Goal: Task Accomplishment & Management: Manage account settings

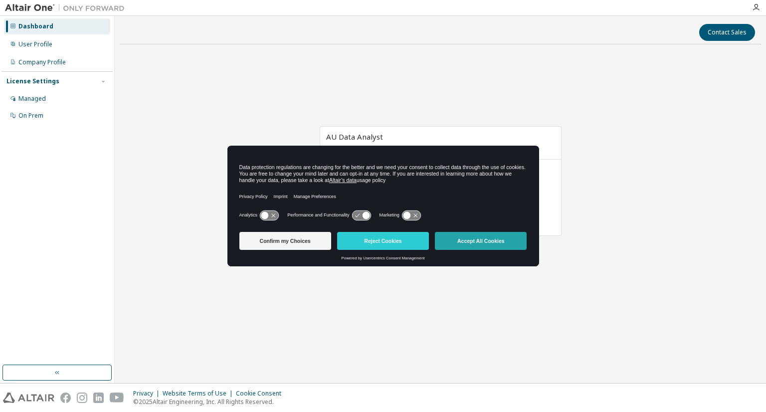
click at [459, 241] on button "Accept All Cookies" at bounding box center [481, 241] width 92 height 18
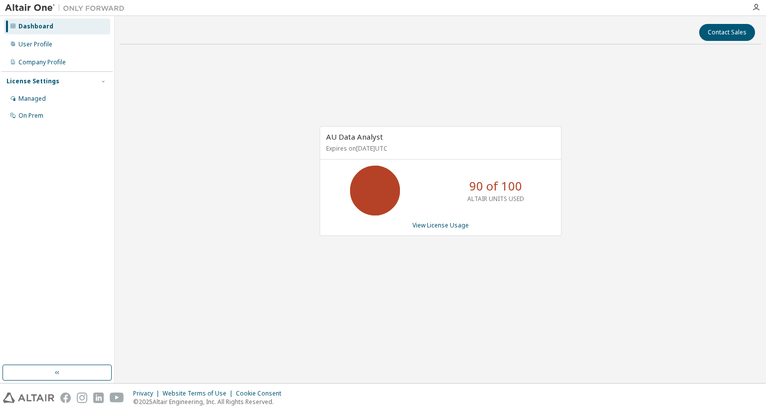
click at [197, 156] on div "AU Data Analyst Expires on [DATE] UTC 90 of 100 ALTAIR UNITS USED View License …" at bounding box center [440, 186] width 641 height 268
click at [420, 294] on div "AU Data Analyst Expires on [DATE] UTC 90 of 100 ALTAIR UNITS USED View License …" at bounding box center [440, 186] width 641 height 268
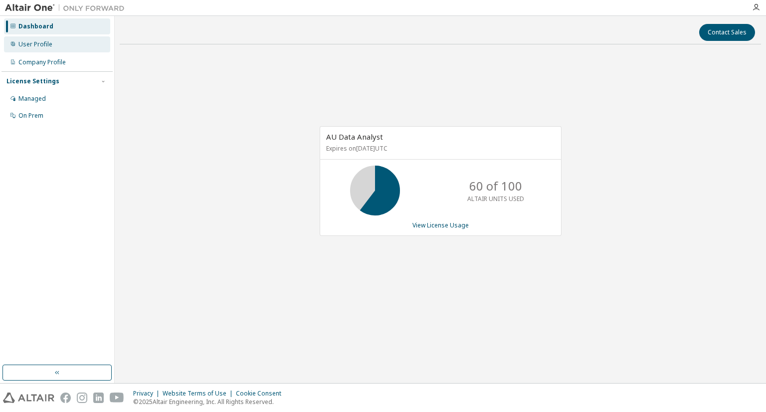
click at [50, 50] on div "User Profile" at bounding box center [57, 44] width 106 height 16
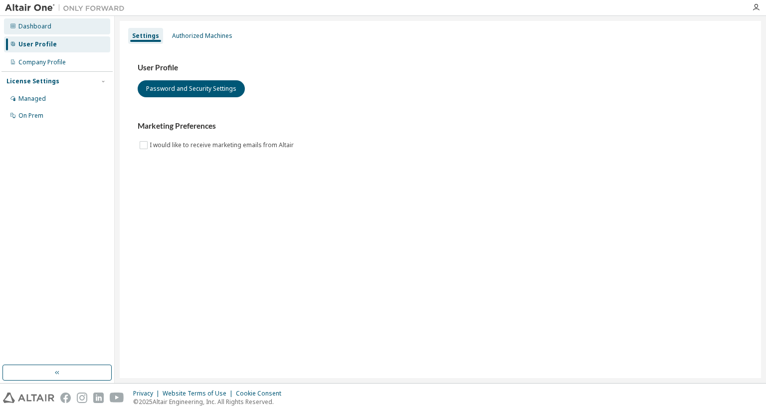
click at [48, 30] on div "Dashboard" at bounding box center [57, 26] width 106 height 16
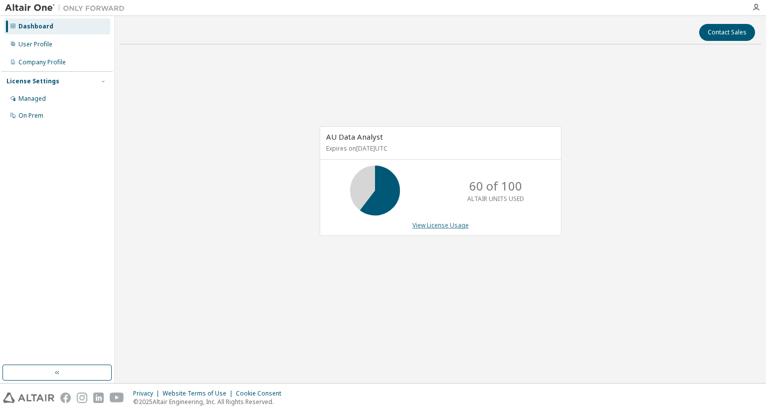
click at [448, 224] on link "View License Usage" at bounding box center [440, 225] width 56 height 8
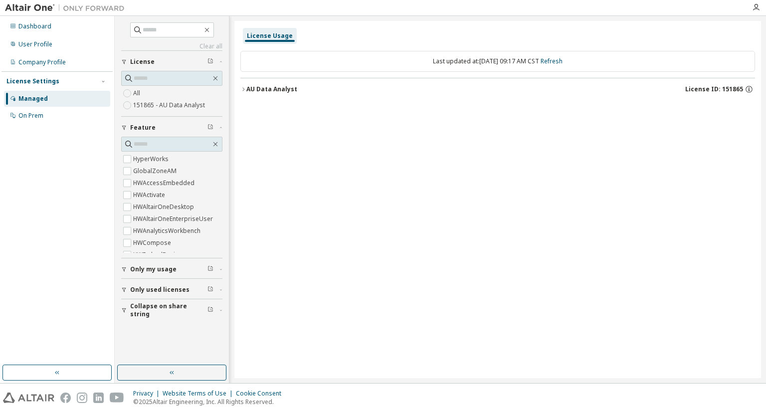
click at [154, 93] on div "All 151865 - AU Data Analyst" at bounding box center [171, 99] width 101 height 24
click at [246, 89] on icon "button" at bounding box center [243, 89] width 6 height 6
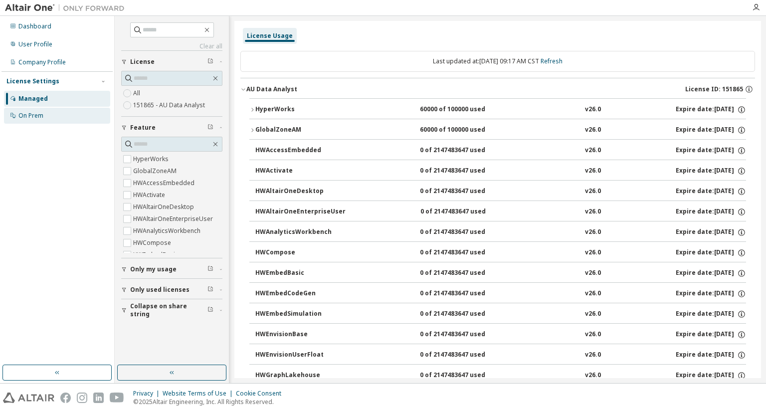
click at [64, 115] on div "On Prem" at bounding box center [57, 116] width 106 height 16
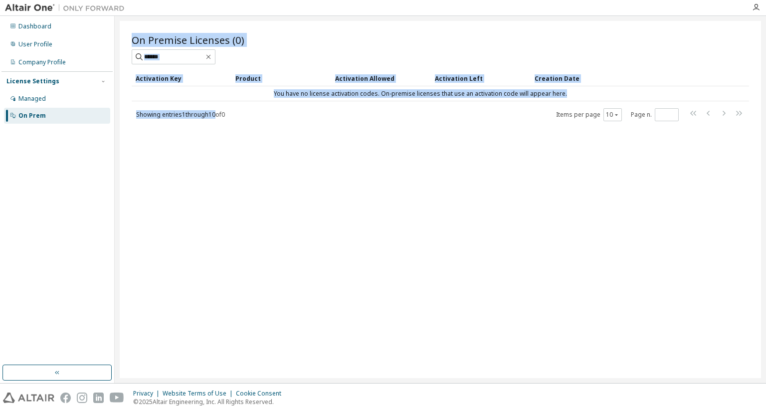
drag, startPoint x: 219, startPoint y: 115, endPoint x: 171, endPoint y: 122, distance: 48.5
click at [171, 122] on div "On Premise Licenses (0) Clear Load Save Save As Field Operator Value Select fil…" at bounding box center [440, 199] width 641 height 357
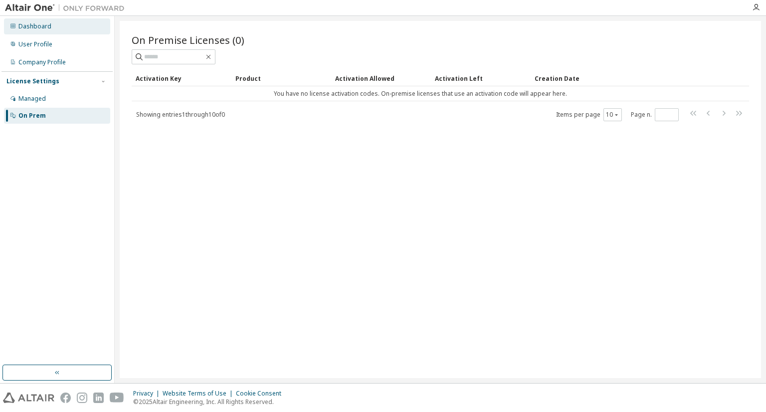
click at [43, 32] on div "Dashboard" at bounding box center [57, 26] width 106 height 16
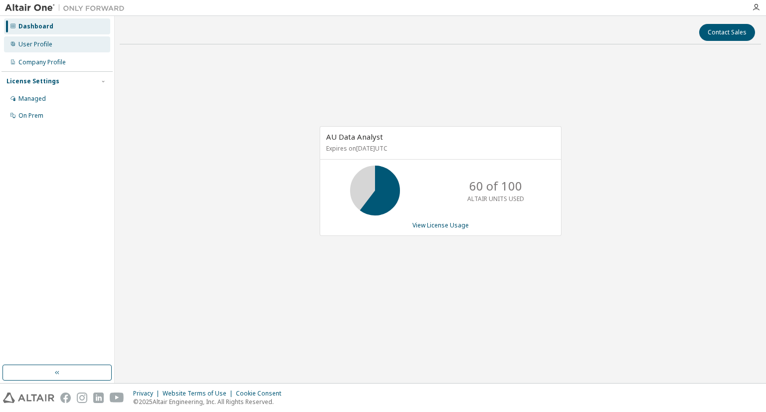
click at [51, 44] on div "User Profile" at bounding box center [35, 44] width 34 height 8
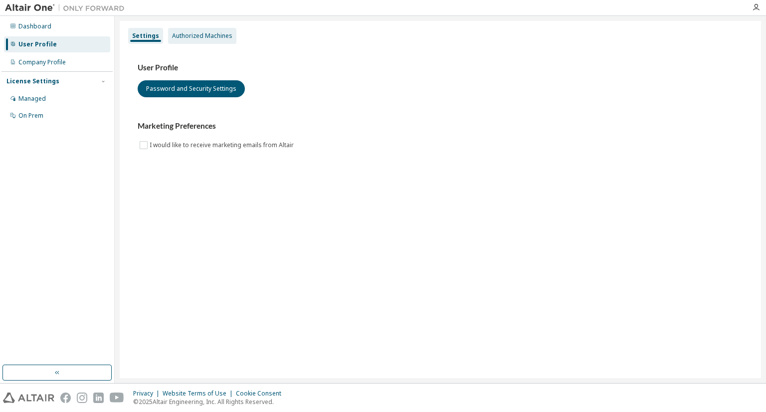
click at [203, 35] on div "Authorized Machines" at bounding box center [202, 36] width 60 height 8
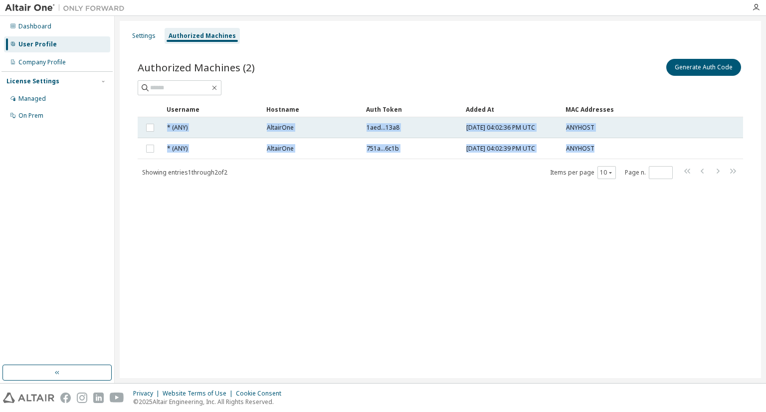
drag, startPoint x: 623, startPoint y: 148, endPoint x: 162, endPoint y: 136, distance: 461.9
click at [162, 136] on tbody "* (ANY) AltairOne 1aed...13a8 [DATE] 04:02:36 PM UTC ANYHOST * (ANY) [GEOGRAPHI…" at bounding box center [440, 138] width 605 height 42
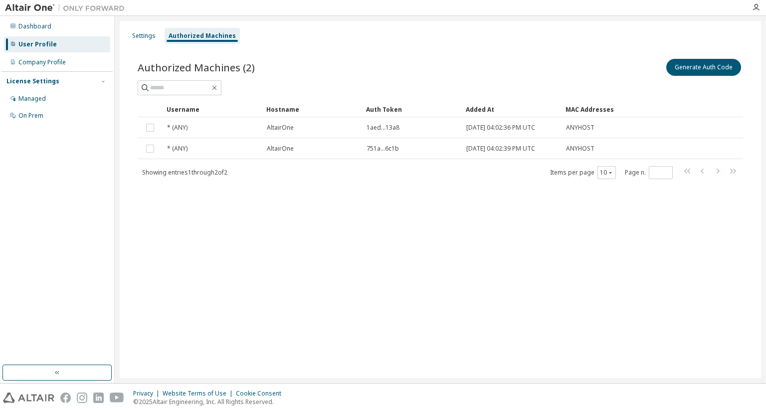
click at [172, 202] on div "Authorized Machines (2) Generate Auth Code Clear Load Save Save As Field Operat…" at bounding box center [440, 125] width 629 height 161
click at [136, 38] on div "Settings" at bounding box center [143, 36] width 23 height 8
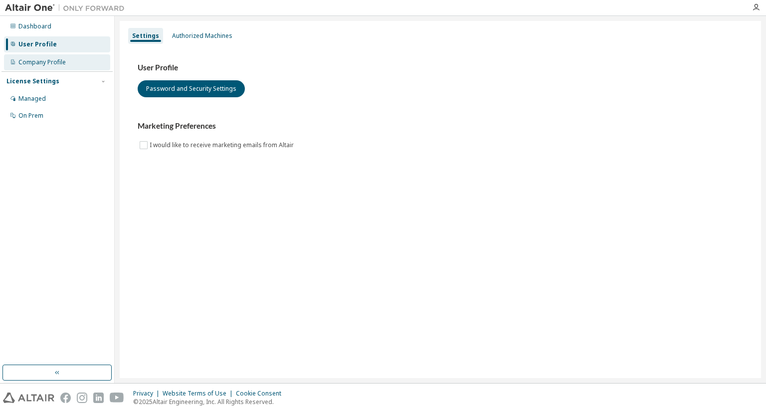
click at [49, 63] on div "Company Profile" at bounding box center [41, 62] width 47 height 8
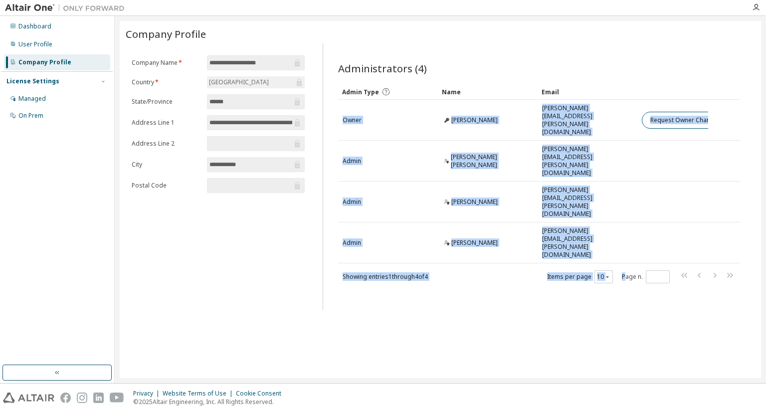
drag, startPoint x: 339, startPoint y: 115, endPoint x: 624, endPoint y: 203, distance: 298.0
click at [624, 203] on div "Admin Type Name Email Owner [PERSON_NAME] [PERSON_NAME][EMAIL_ADDRESS][PERSON_N…" at bounding box center [539, 184] width 402 height 200
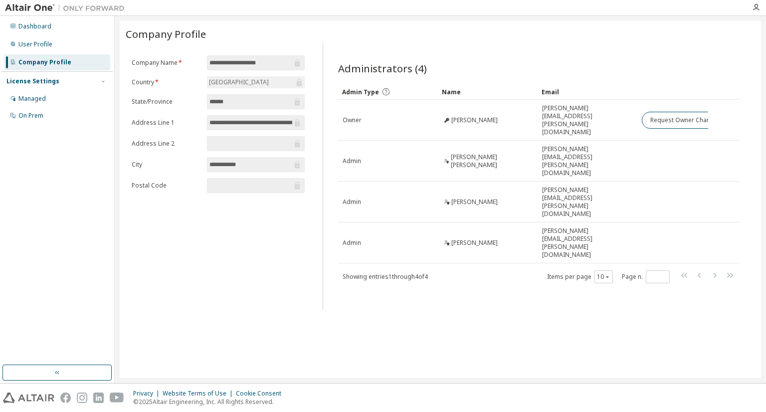
click at [319, 282] on div "**********" at bounding box center [440, 199] width 641 height 357
click at [49, 98] on div "Managed" at bounding box center [57, 99] width 106 height 16
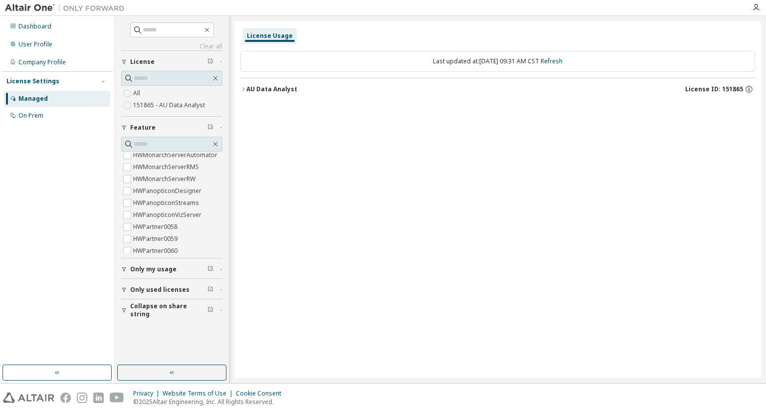
scroll to position [335, 0]
click at [151, 265] on span "Only my usage" at bounding box center [153, 269] width 46 height 8
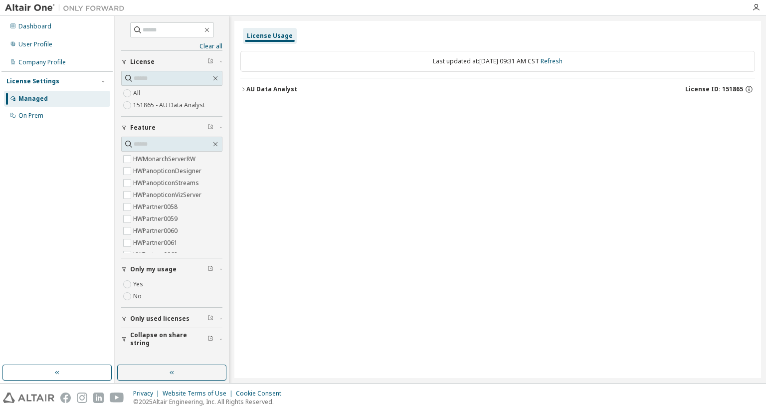
click at [243, 84] on button "AU Data Analyst License ID: 151865" at bounding box center [497, 89] width 515 height 22
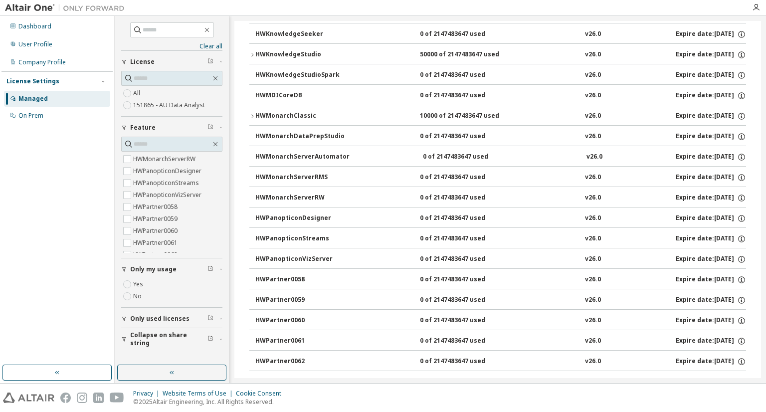
scroll to position [462, 0]
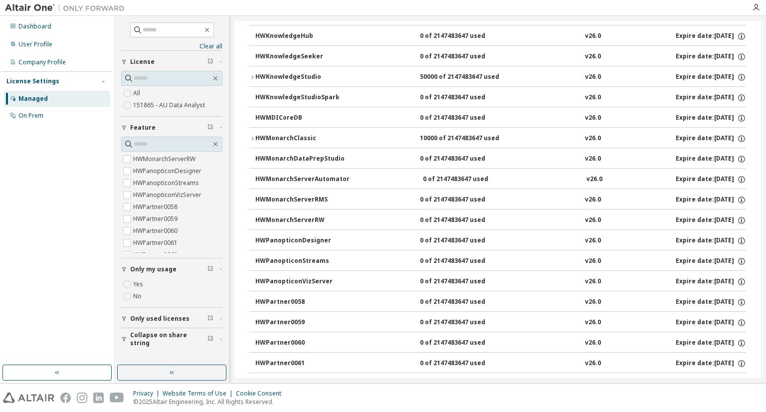
click at [254, 136] on icon "button" at bounding box center [252, 139] width 6 height 6
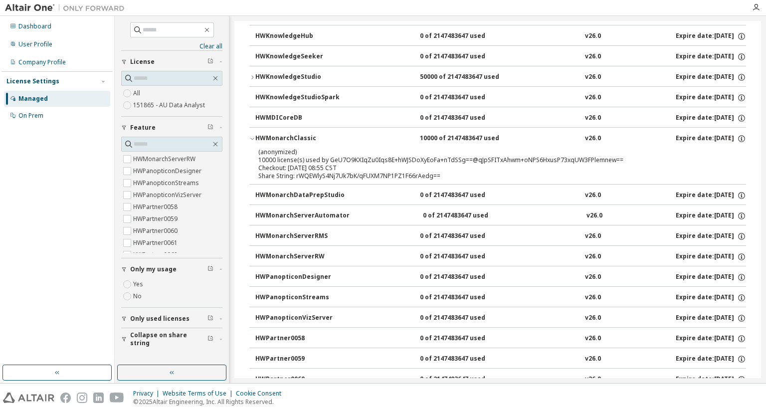
click at [254, 136] on icon "button" at bounding box center [252, 139] width 6 height 6
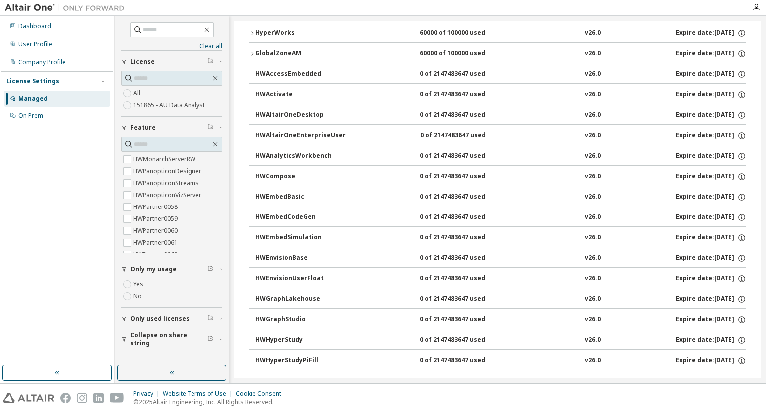
scroll to position [0, 0]
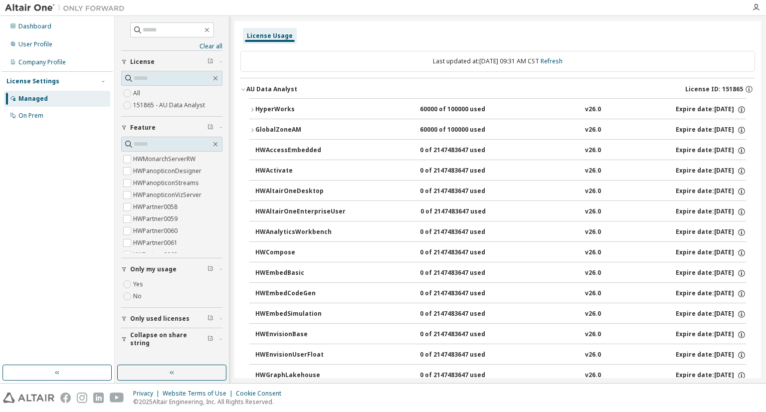
click at [253, 128] on icon "button" at bounding box center [252, 130] width 6 height 6
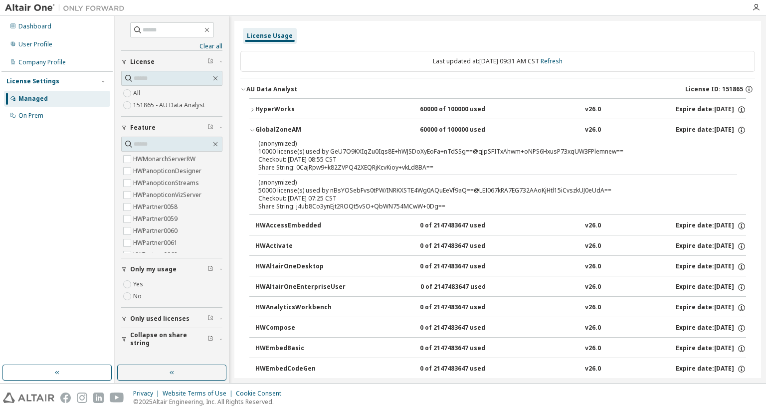
click at [253, 128] on icon "button" at bounding box center [252, 130] width 6 height 6
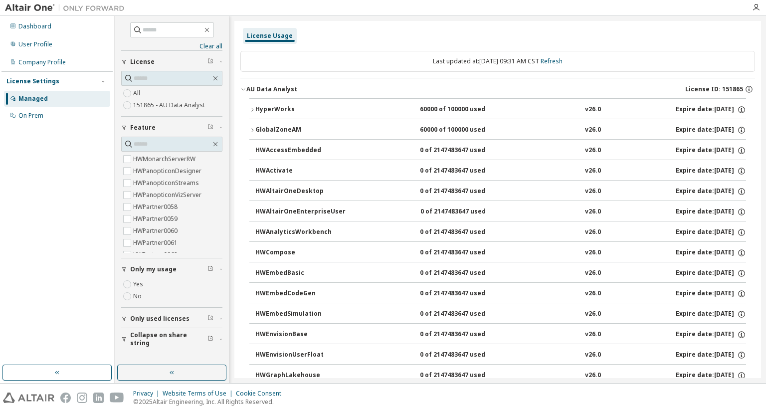
click at [252, 105] on button "HyperWorks 60000 of 100000 used v26.0 Expire date: [DATE]" at bounding box center [497, 110] width 497 height 22
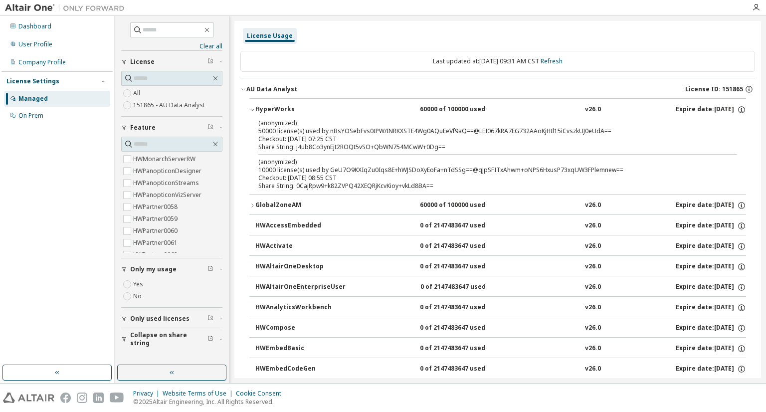
click at [252, 105] on button "HyperWorks 60000 of 100000 used v26.0 Expire date: [DATE]" at bounding box center [497, 110] width 497 height 22
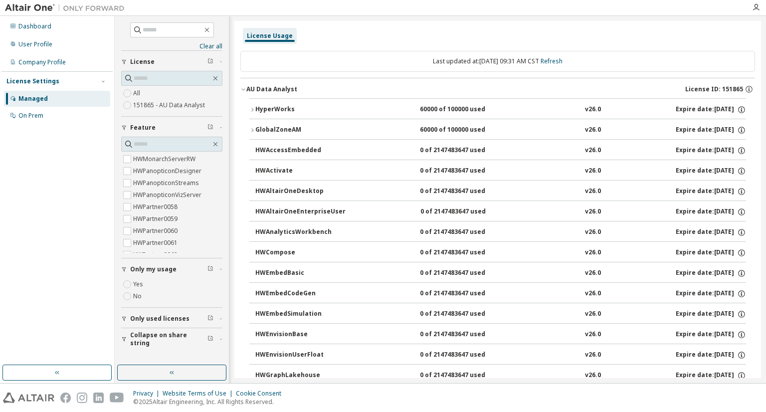
click at [253, 108] on icon "button" at bounding box center [252, 110] width 6 height 6
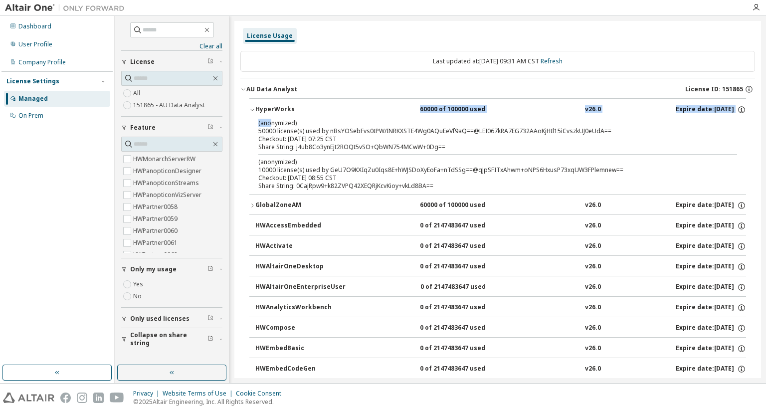
drag, startPoint x: 301, startPoint y: 122, endPoint x: 343, endPoint y: 117, distance: 42.2
click at [343, 117] on div "HyperWorks 60000 of 100000 used v26.0 Expire date: [DATE] (anonymized) 50000 li…" at bounding box center [497, 146] width 497 height 96
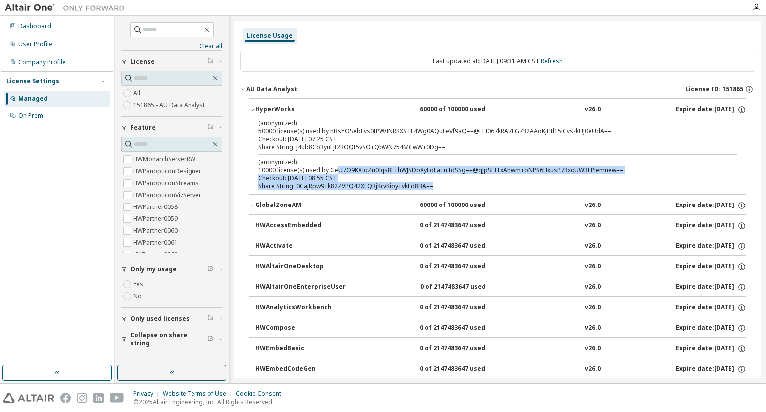
drag, startPoint x: 335, startPoint y: 170, endPoint x: 565, endPoint y: 184, distance: 230.3
click at [565, 184] on div "(anonymized) 10000 license(s) used by GeU7O9KXIqZu0Iqs8E+hWJSDoXyEoFa+nTdSSg==@…" at bounding box center [485, 174] width 455 height 32
click at [347, 184] on div "Share String: 0CajRpw9+k82ZVPQ42XEQRjKcvKioy+vkLd8BA==" at bounding box center [485, 186] width 455 height 8
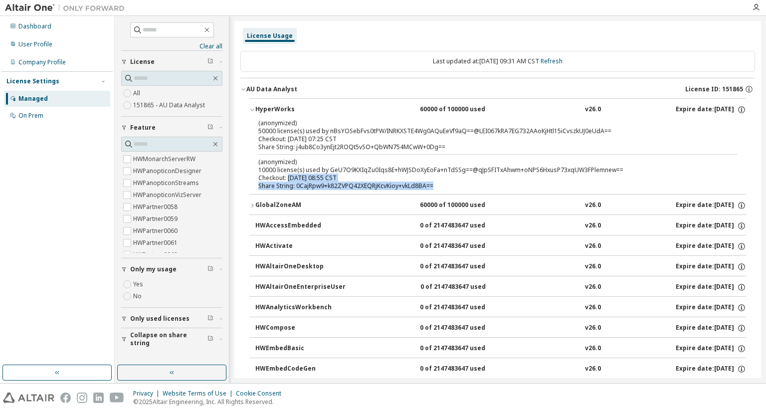
drag, startPoint x: 287, startPoint y: 178, endPoint x: 433, endPoint y: 188, distance: 146.5
click at [433, 188] on div "(anonymized) 10000 license(s) used by GeU7O9KXIqZu0Iqs8E+hWJSDoXyEoFa+nTdSSg==@…" at bounding box center [485, 174] width 455 height 32
click at [365, 172] on div "(anonymized) 10000 license(s) used by GeU7O9KXIqZu0Iqs8E+hWJSDoXyEoFa+nTdSSg==@…" at bounding box center [485, 166] width 455 height 16
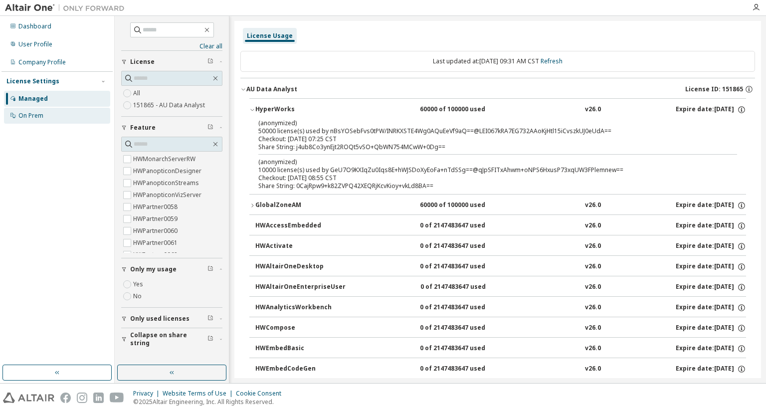
click at [47, 118] on div "On Prem" at bounding box center [57, 116] width 106 height 16
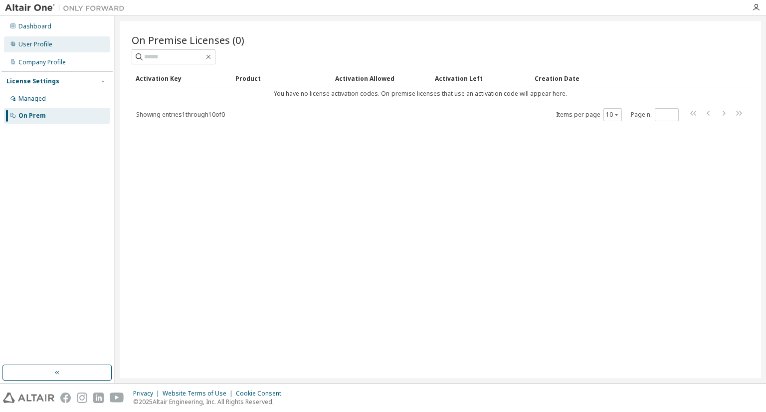
click at [54, 38] on div "User Profile" at bounding box center [57, 44] width 106 height 16
